Goal: Navigation & Orientation: Understand site structure

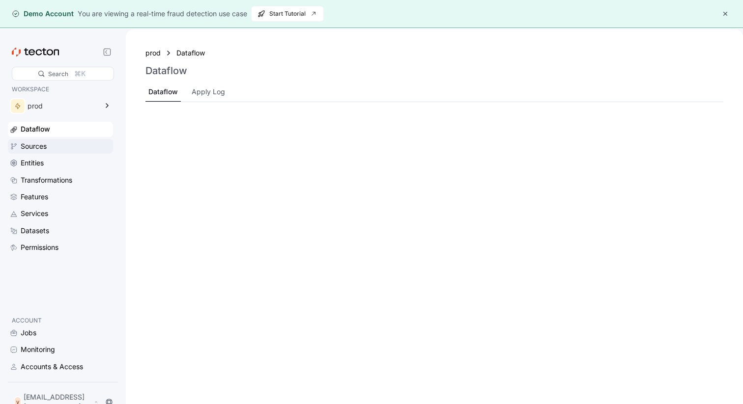
click at [77, 143] on div "Sources" at bounding box center [66, 146] width 90 height 11
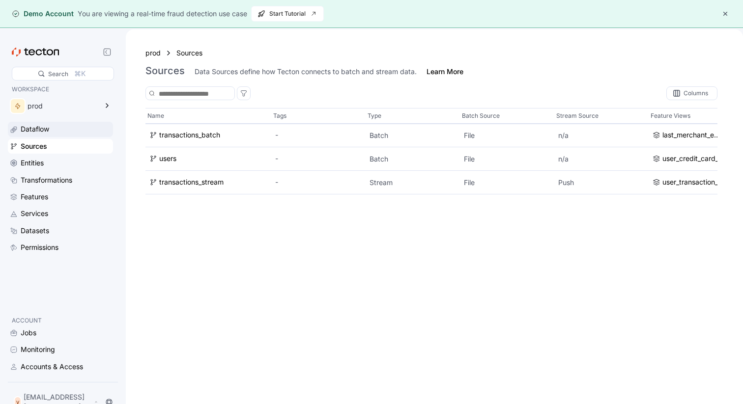
click at [78, 131] on div "Dataflow" at bounding box center [66, 129] width 90 height 11
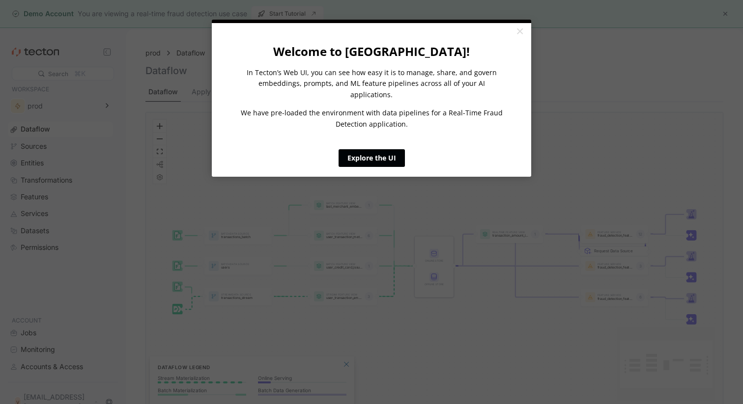
click at [376, 149] on link "Explore the UI" at bounding box center [372, 158] width 66 height 18
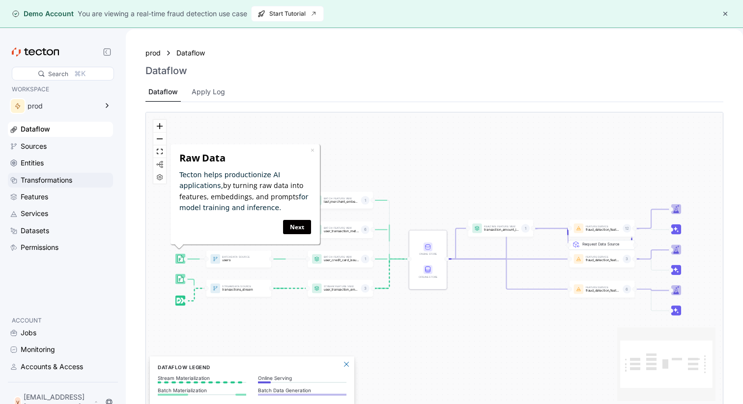
click at [72, 176] on div "Transformations" at bounding box center [47, 180] width 52 height 11
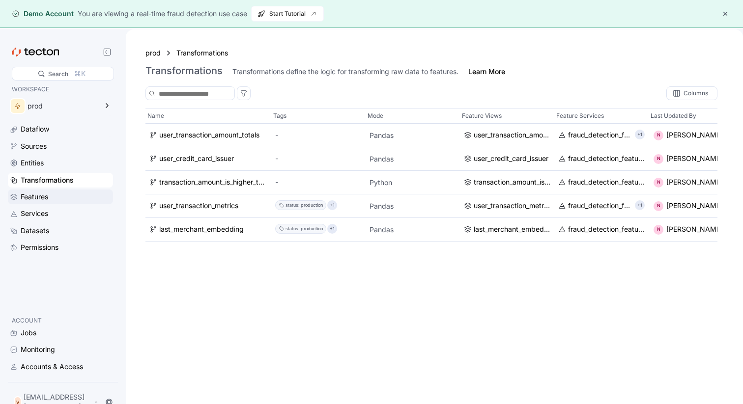
click at [64, 198] on div "Features" at bounding box center [66, 197] width 90 height 11
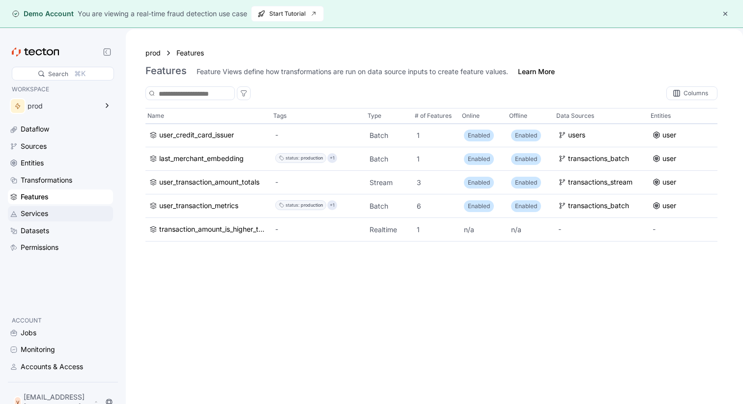
click at [65, 216] on div "Services" at bounding box center [66, 213] width 90 height 11
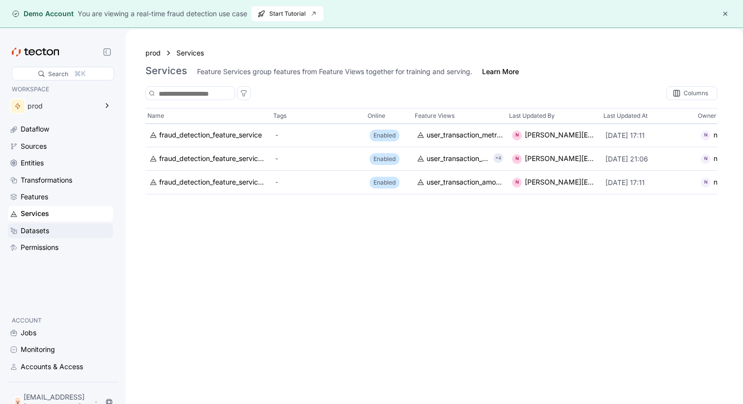
click at [65, 230] on div "Datasets" at bounding box center [66, 231] width 90 height 11
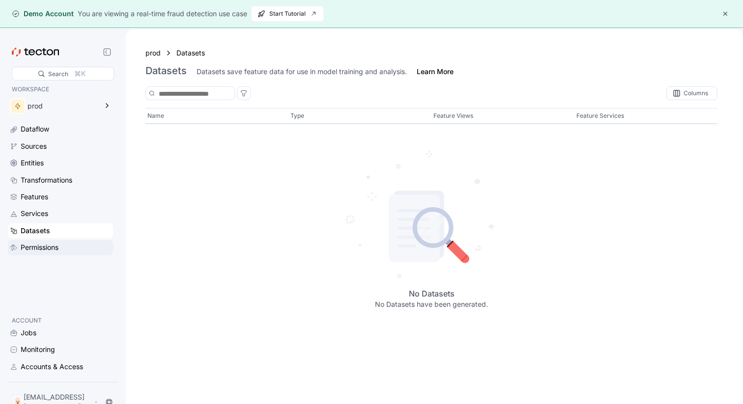
click at [65, 252] on div "Permissions" at bounding box center [66, 247] width 90 height 11
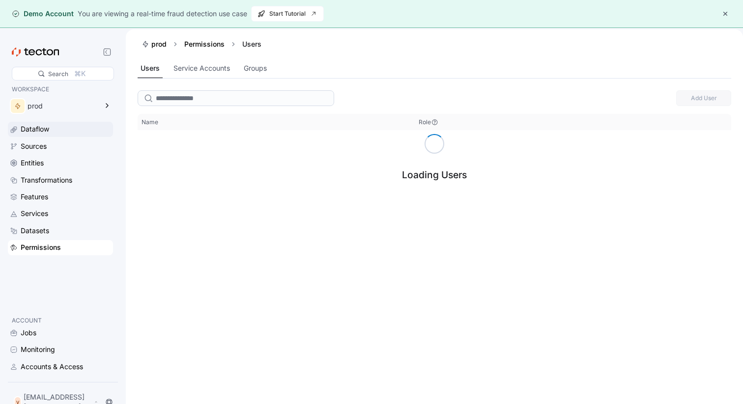
click at [79, 128] on div "Dataflow" at bounding box center [66, 129] width 90 height 11
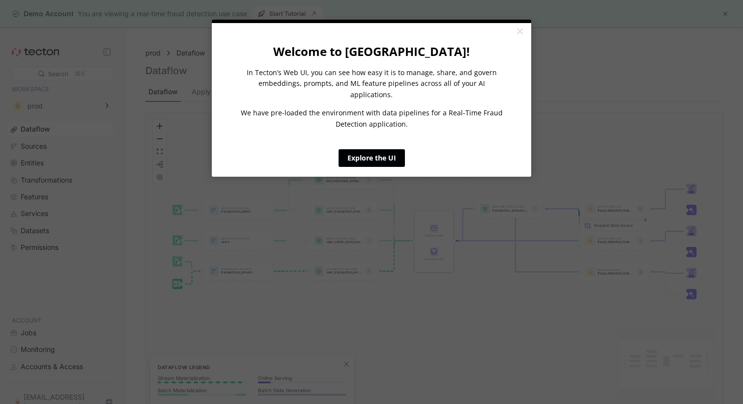
click at [367, 149] on link "Explore the UI" at bounding box center [372, 158] width 66 height 18
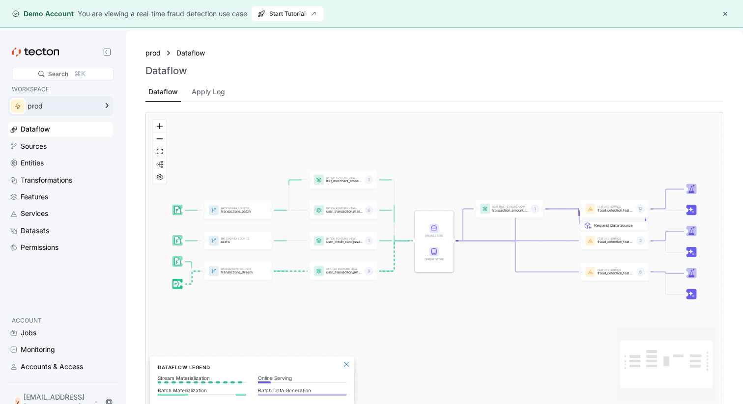
click at [109, 105] on icon at bounding box center [107, 106] width 12 height 12
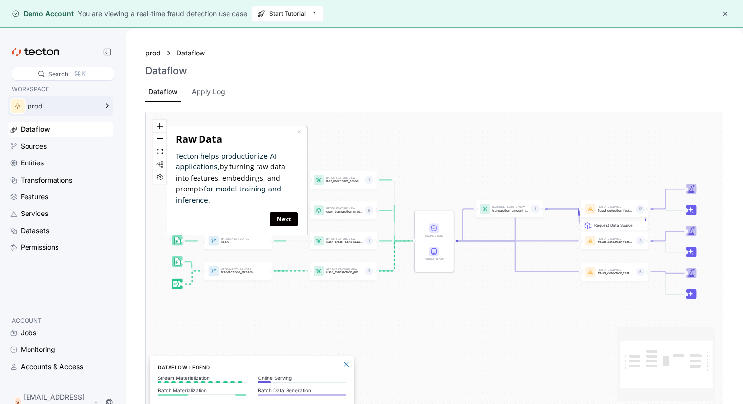
click at [262, 84] on div "Dataflow Apply Log" at bounding box center [434, 93] width 578 height 20
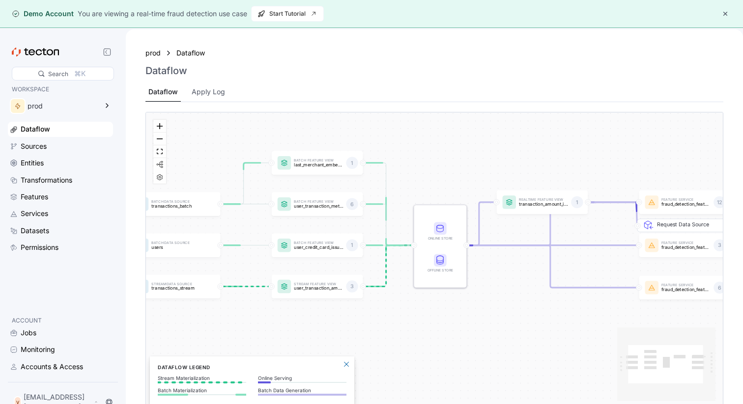
drag, startPoint x: 427, startPoint y: 189, endPoint x: 461, endPoint y: 183, distance: 33.8
click at [461, 183] on div "Batch Data Source transactions_batch Stream Data Source transactions_stream Bat…" at bounding box center [434, 261] width 577 height 296
